Goal: Navigation & Orientation: Find specific page/section

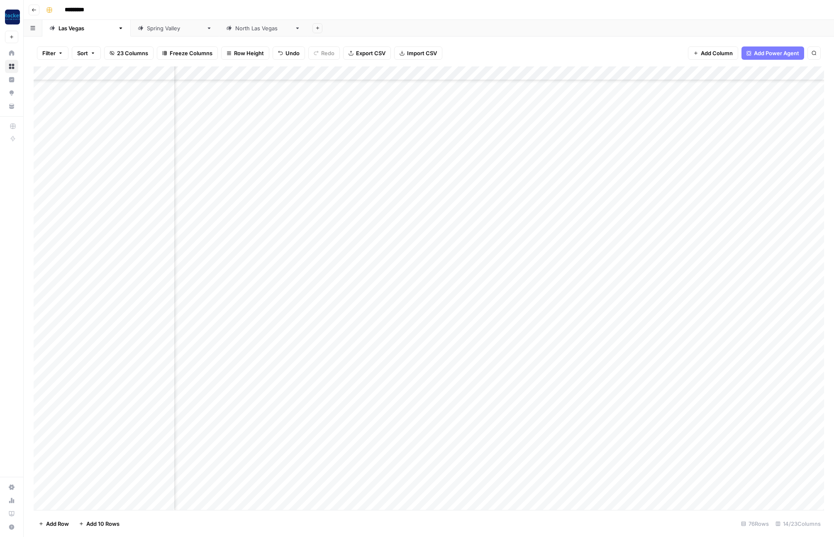
scroll to position [656, 257]
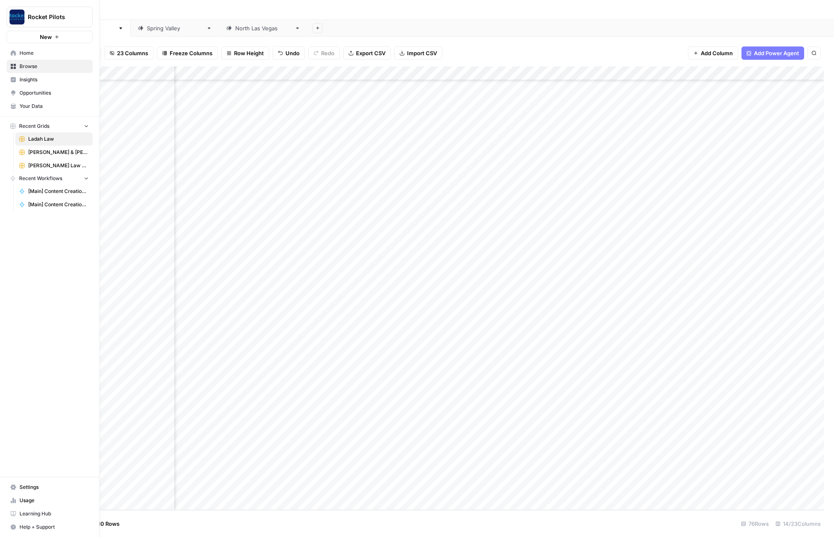
click at [61, 152] on span "[PERSON_NAME] & [PERSON_NAME] V1" at bounding box center [58, 152] width 61 height 7
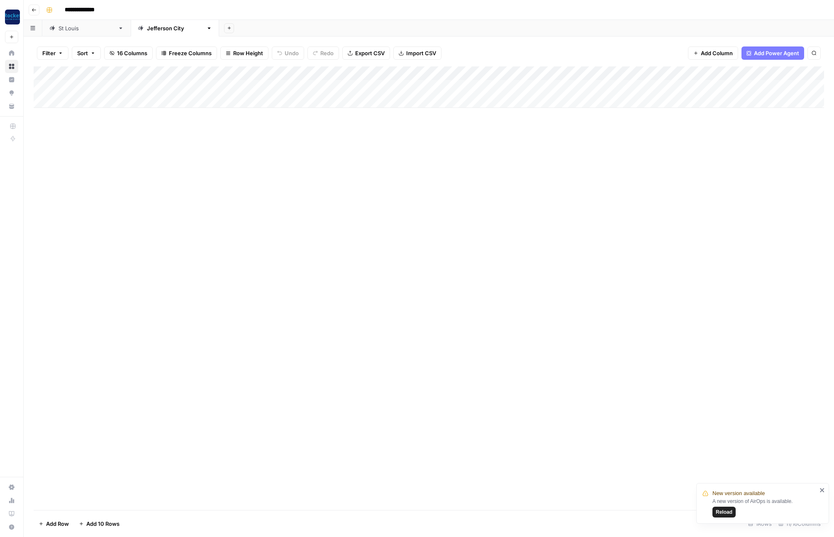
click at [70, 30] on div "[GEOGRAPHIC_DATA]" at bounding box center [87, 28] width 56 height 8
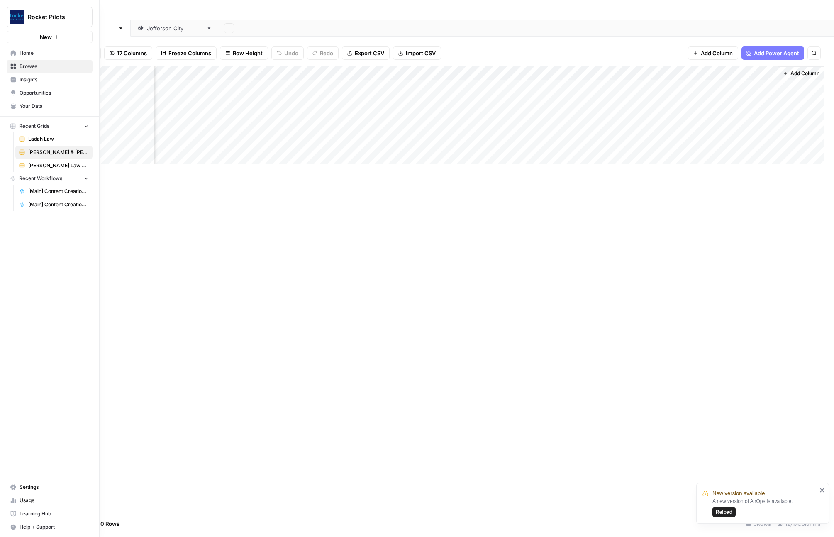
click at [34, 69] on span "Browse" at bounding box center [54, 66] width 69 height 7
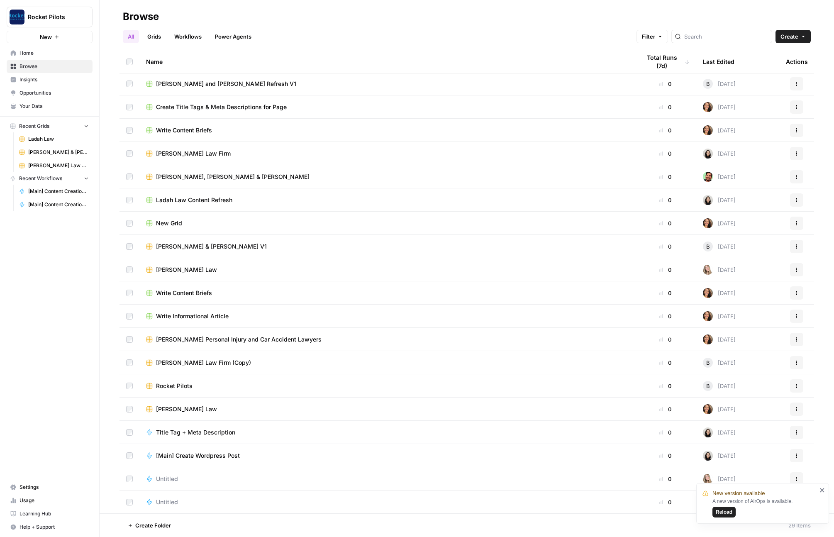
scroll to position [234, 0]
